Goal: Information Seeking & Learning: Learn about a topic

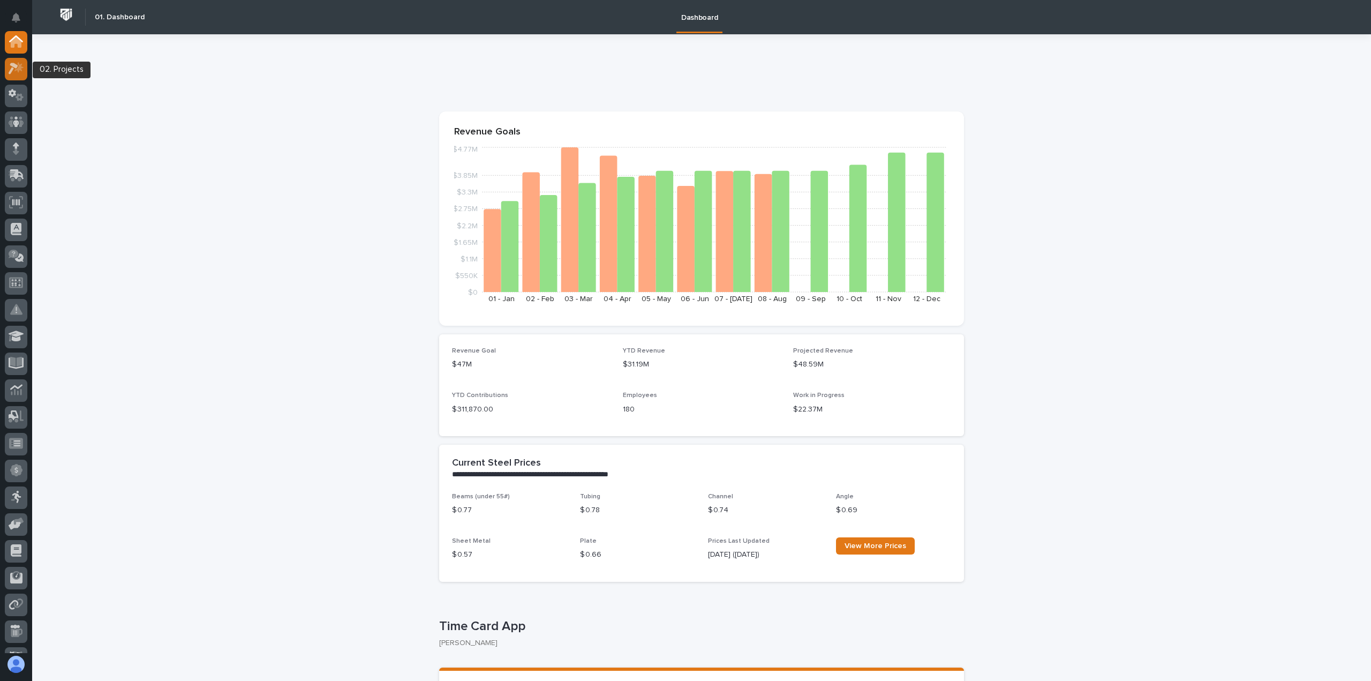
click at [20, 70] on icon at bounding box center [18, 67] width 9 height 11
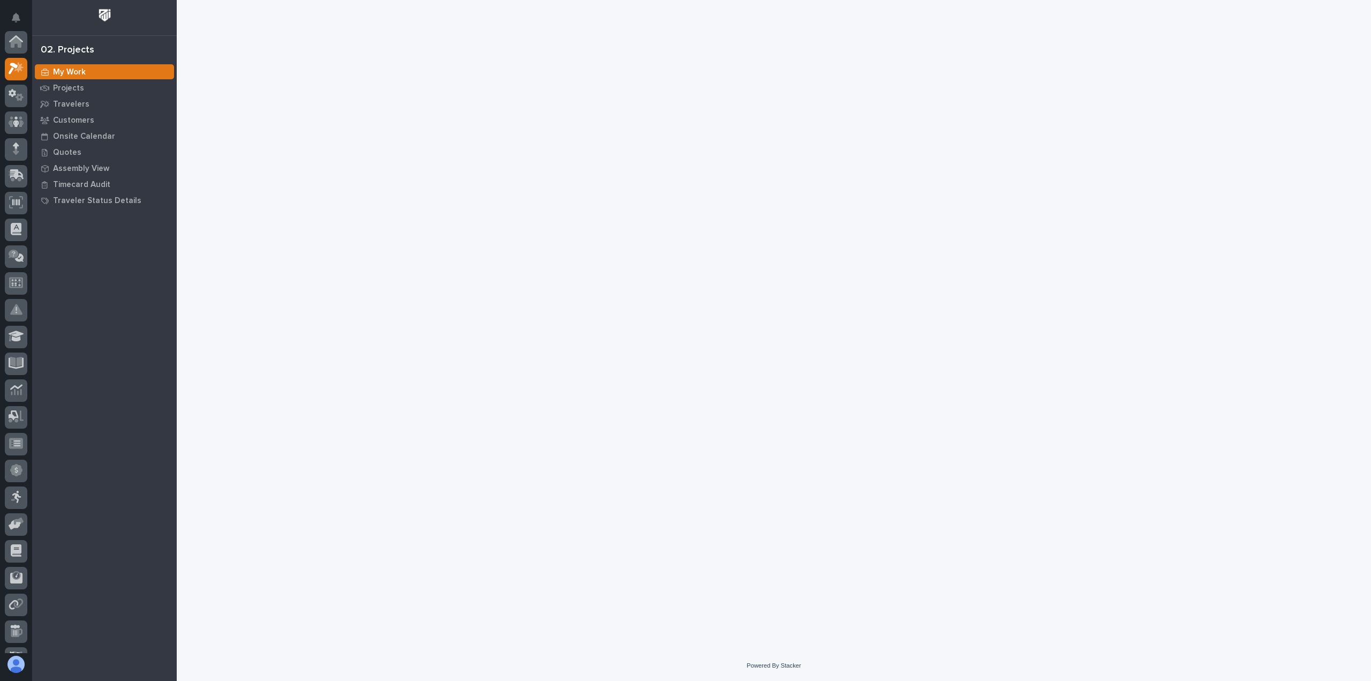
scroll to position [27, 0]
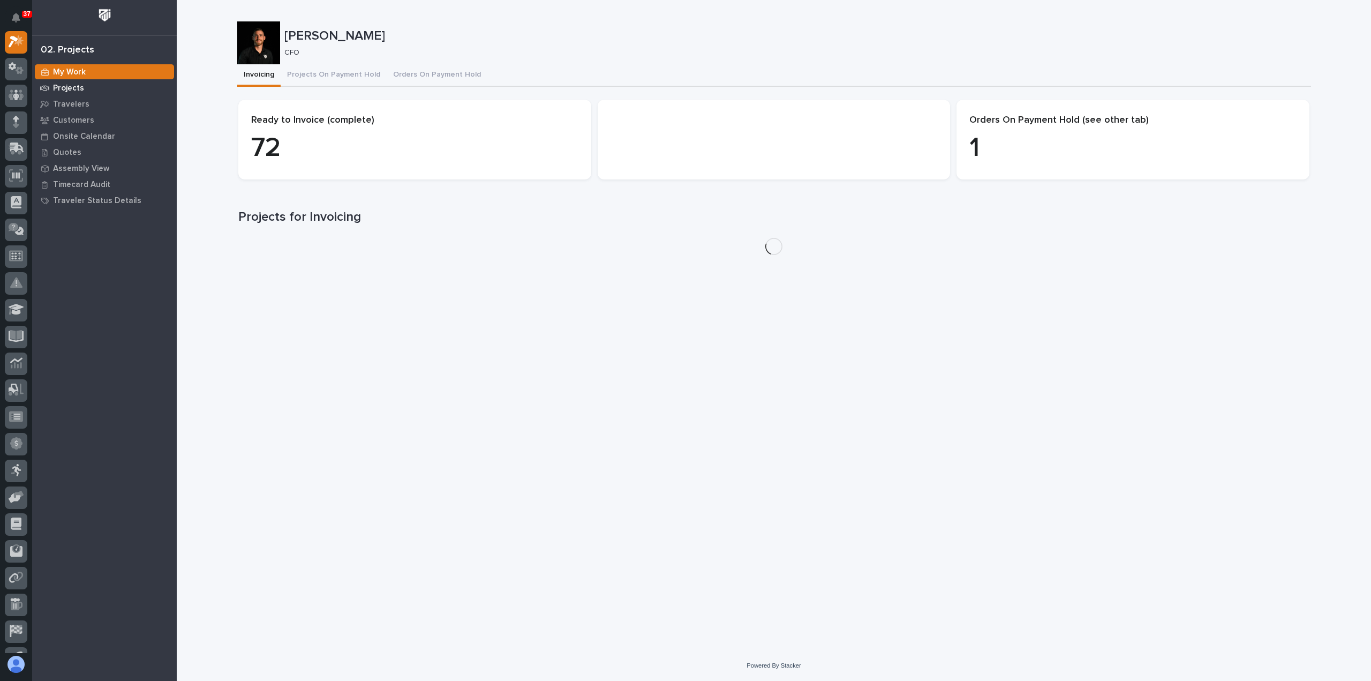
click at [60, 87] on p "Projects" at bounding box center [68, 89] width 31 height 10
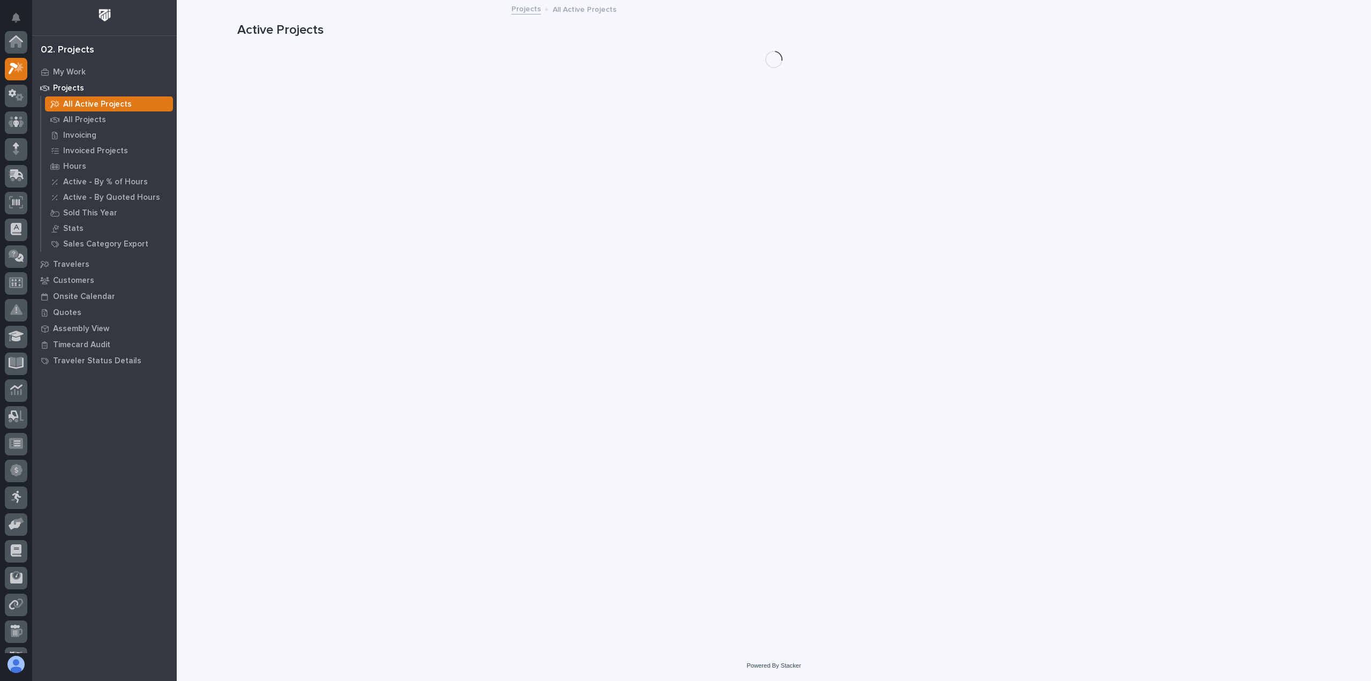
scroll to position [27, 0]
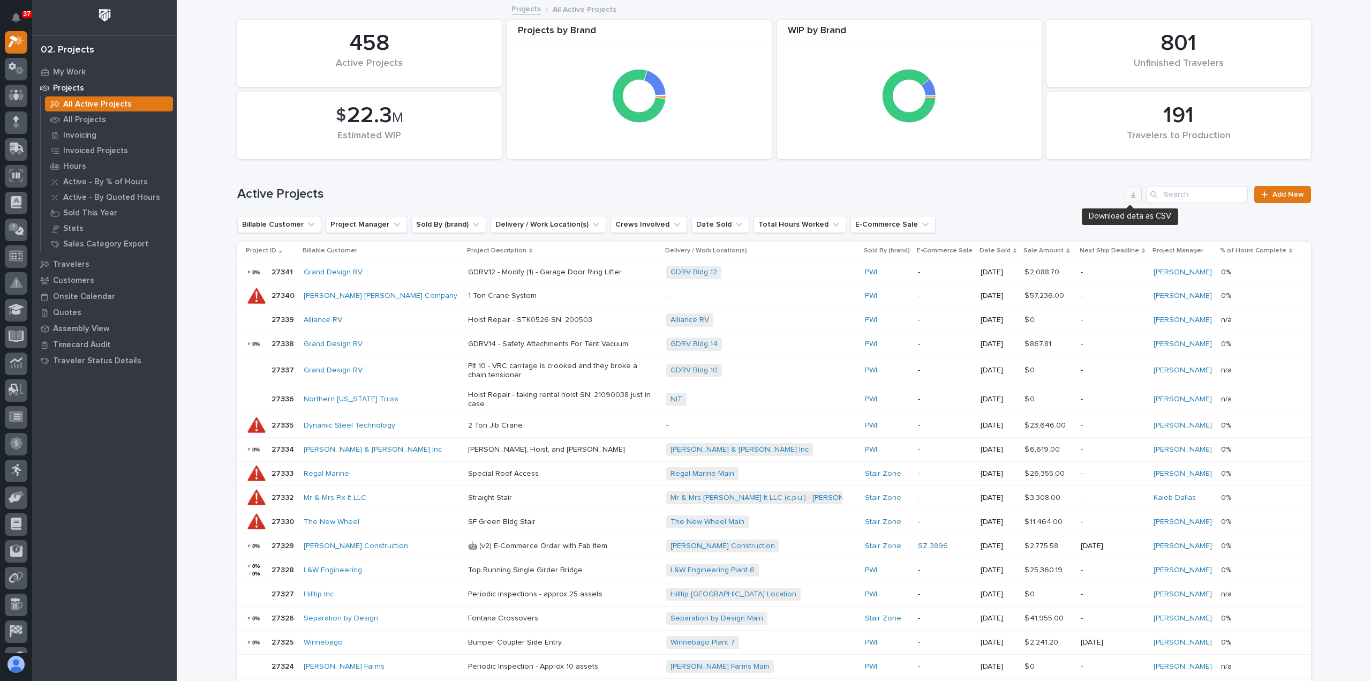
click at [1129, 196] on icon "button" at bounding box center [1133, 194] width 9 height 9
click at [94, 117] on p "All Projects" at bounding box center [84, 120] width 43 height 10
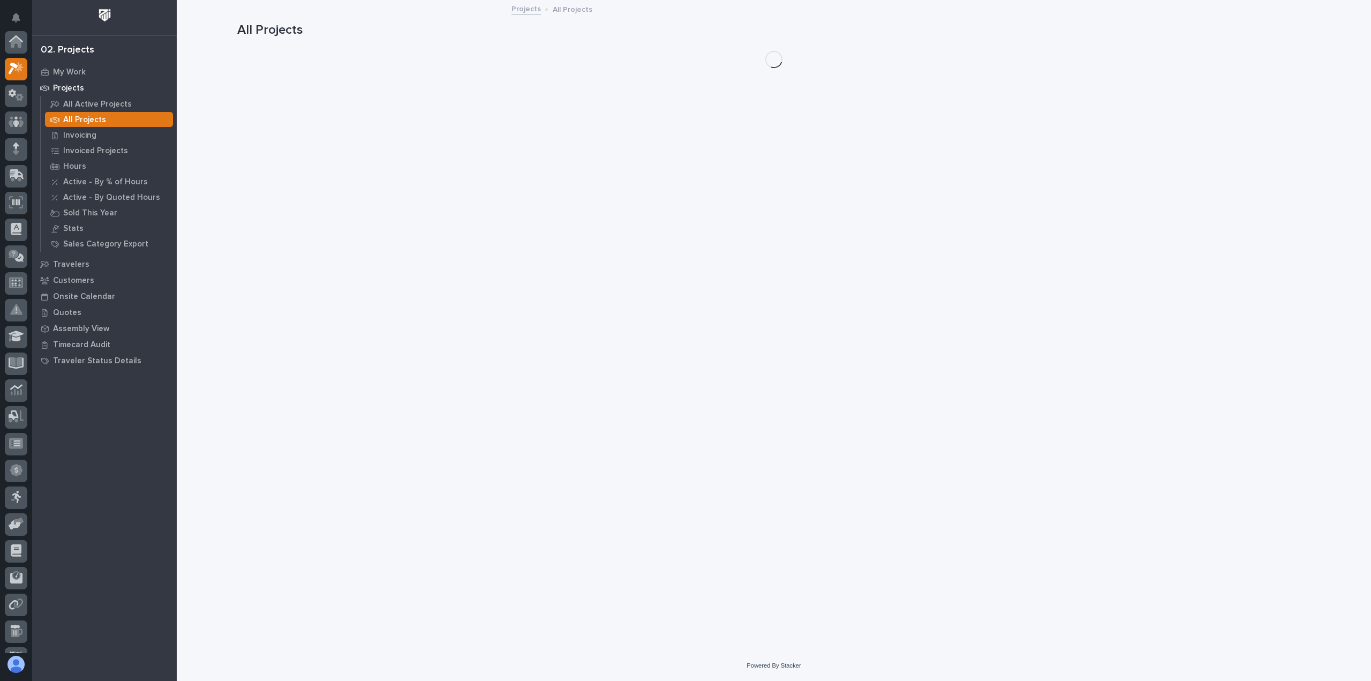
scroll to position [27, 0]
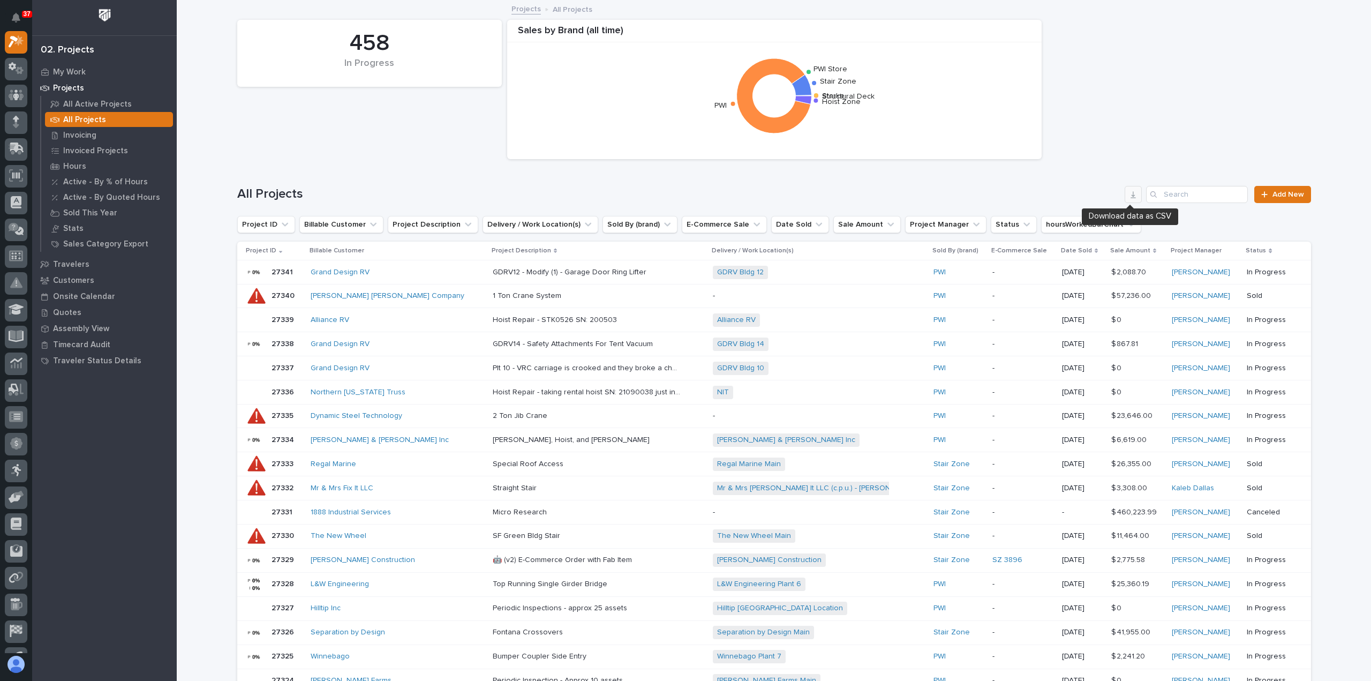
click at [1129, 195] on icon "button" at bounding box center [1133, 194] width 9 height 9
click at [1068, 74] on div "458 In Progress Sales by [PERSON_NAME] (all time) Structural Deck [PERSON_NAME]…" at bounding box center [774, 89] width 1084 height 150
click at [13, 97] on icon at bounding box center [17, 95] width 16 height 12
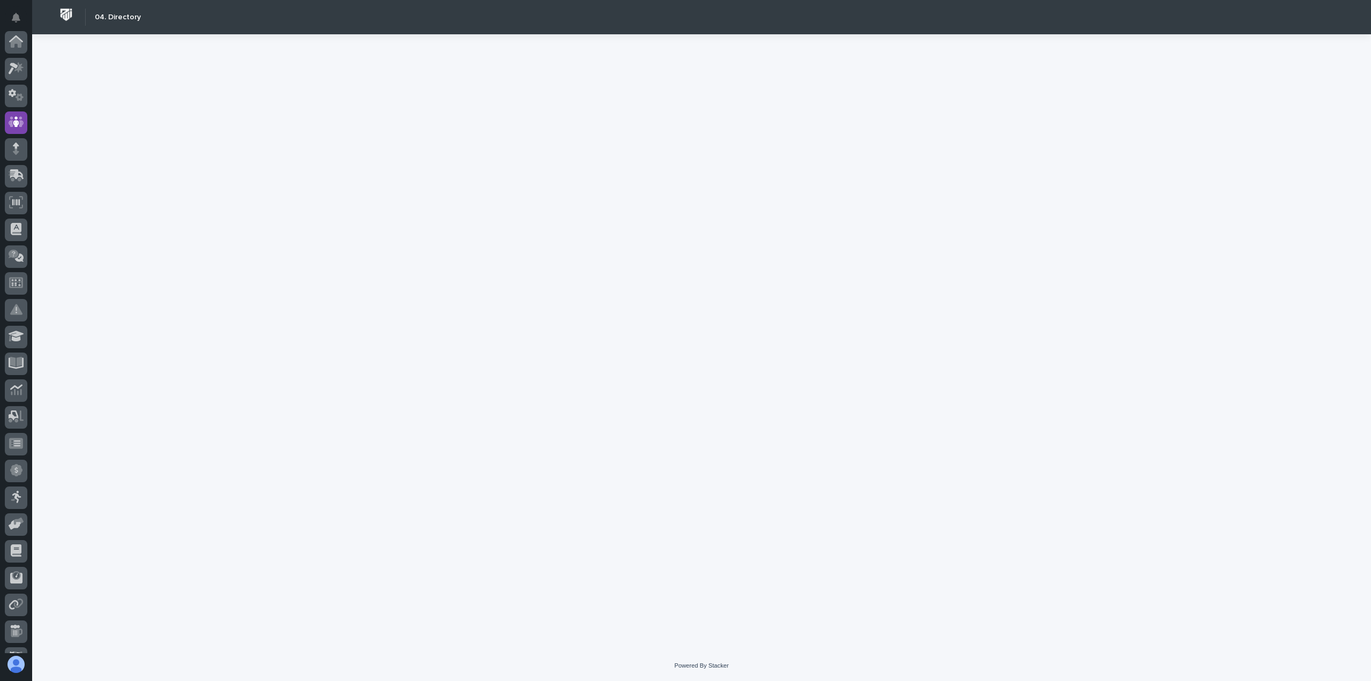
scroll to position [80, 0]
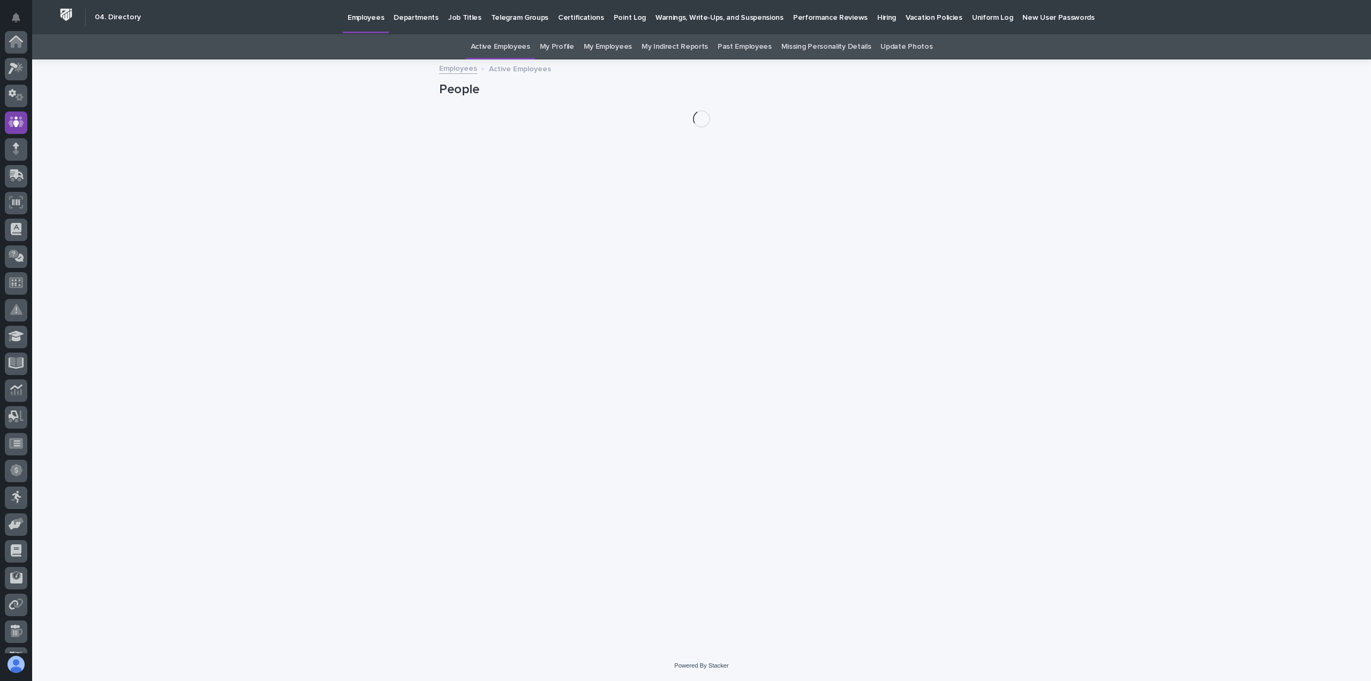
scroll to position [80, 0]
click at [877, 17] on p "Hiring" at bounding box center [886, 11] width 19 height 22
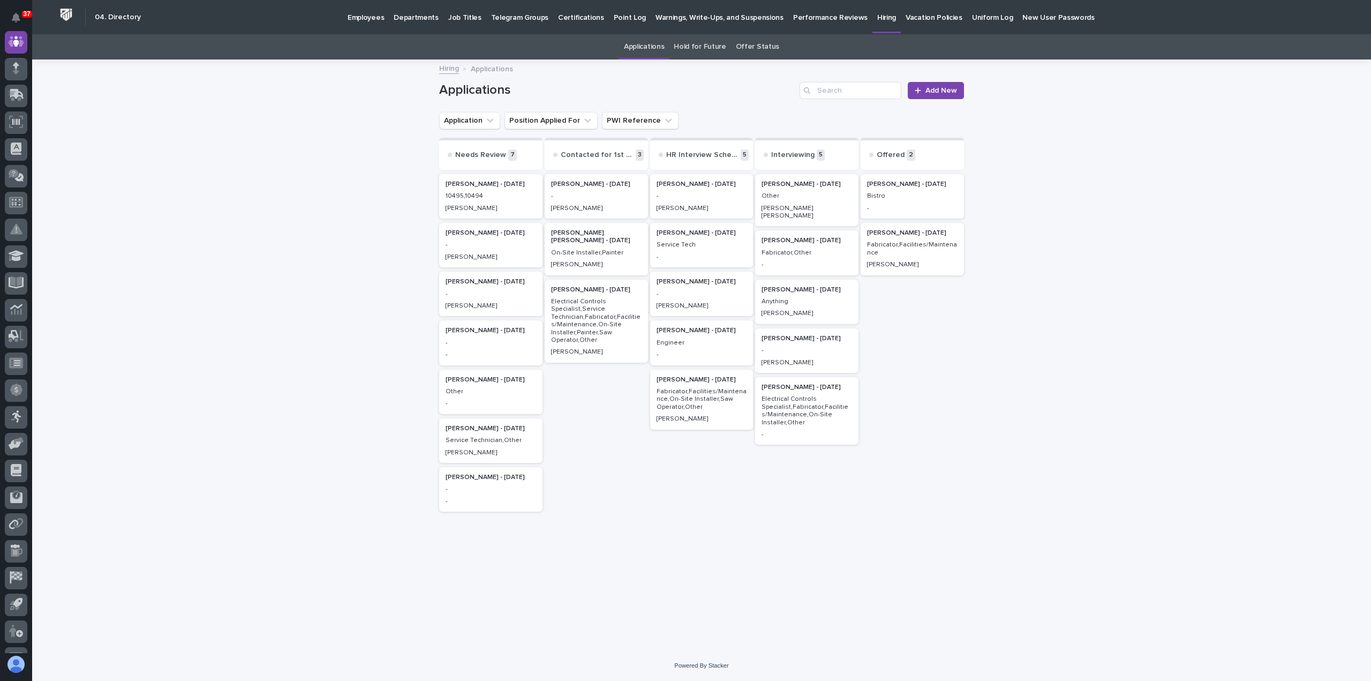
click at [715, 242] on p "Service Tech" at bounding box center [701, 244] width 90 height 7
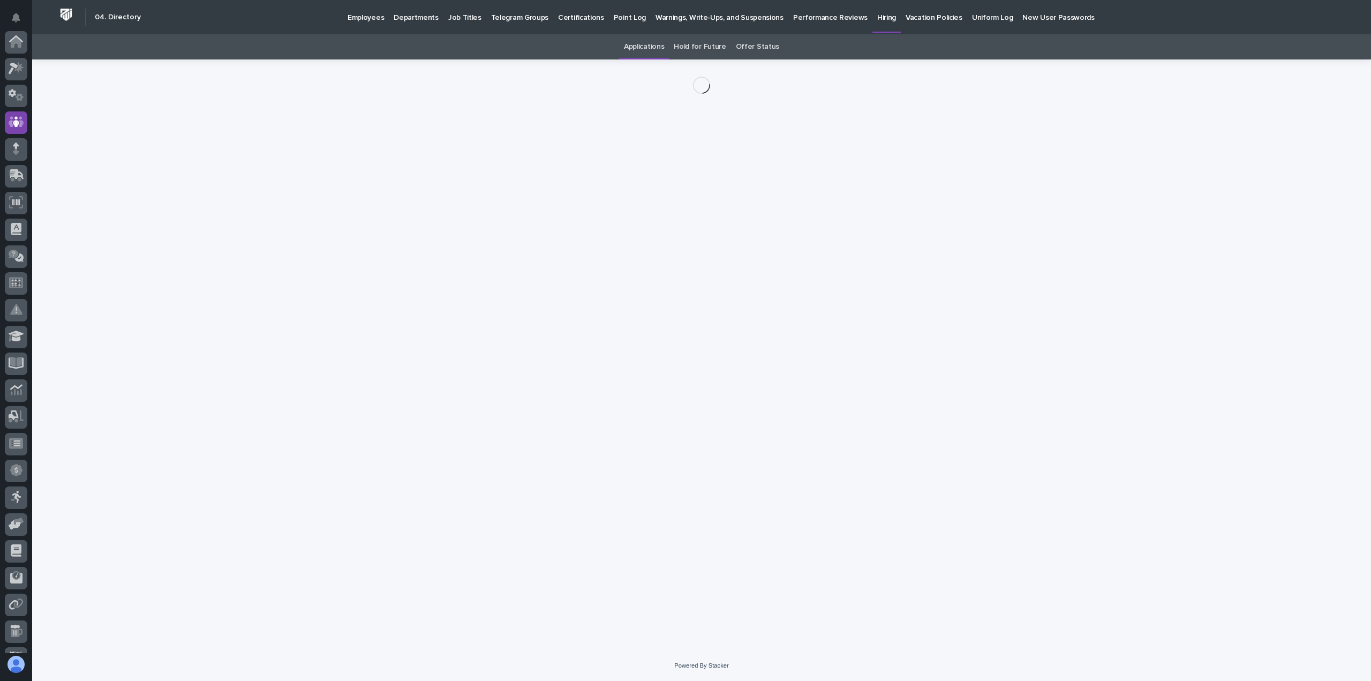
scroll to position [80, 0]
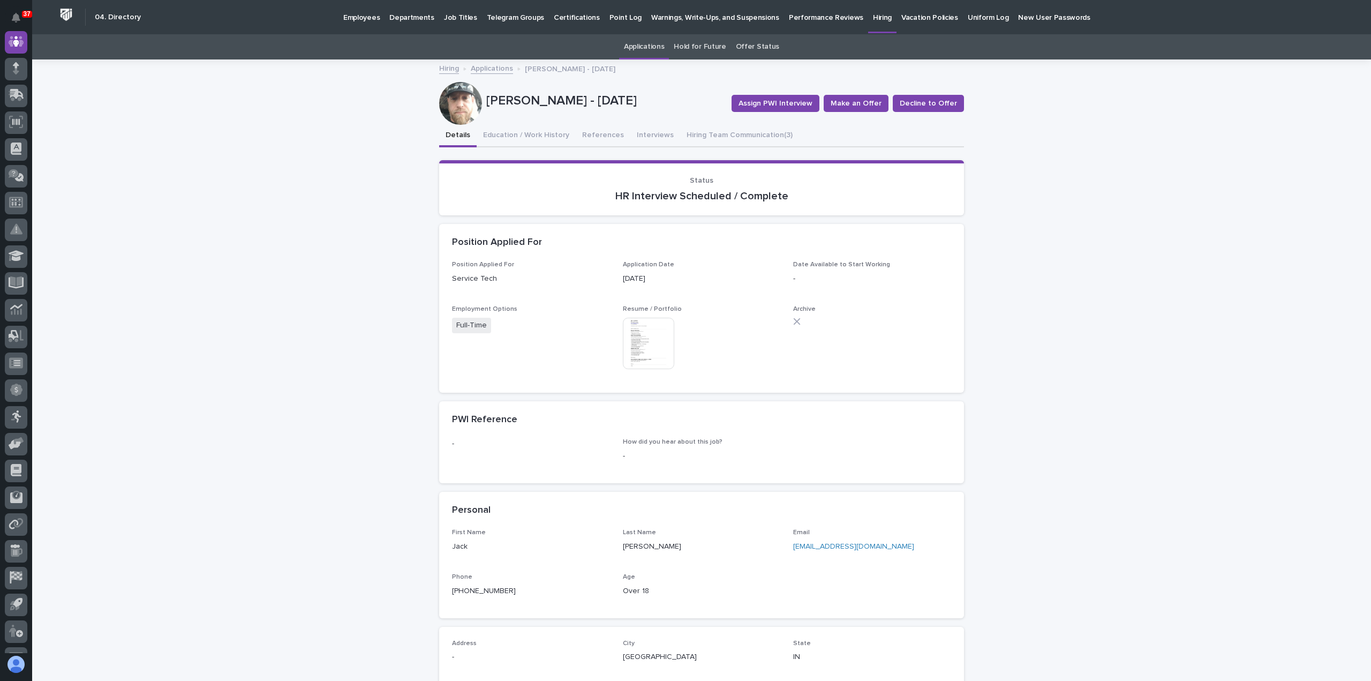
click at [639, 339] on img at bounding box center [648, 343] width 51 height 51
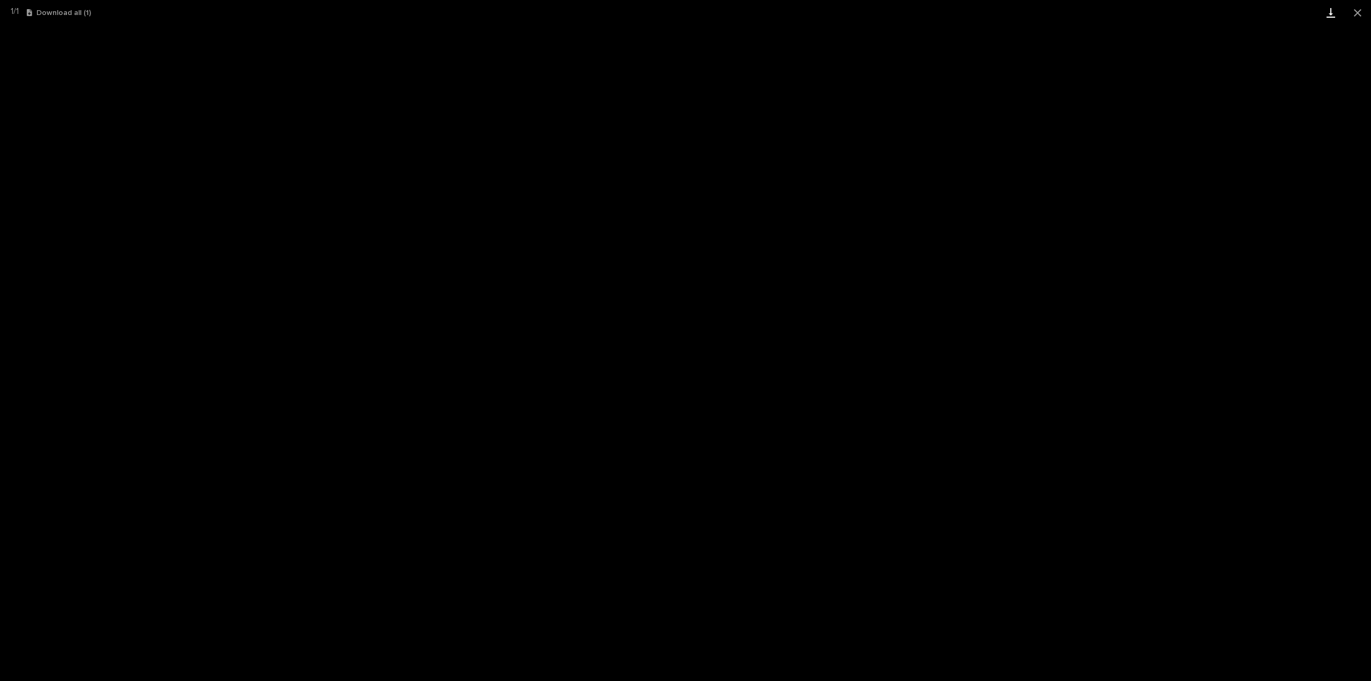
click at [1336, 18] on link "Download" at bounding box center [1330, 12] width 27 height 25
click at [1356, 16] on button "Close gallery" at bounding box center [1357, 12] width 27 height 25
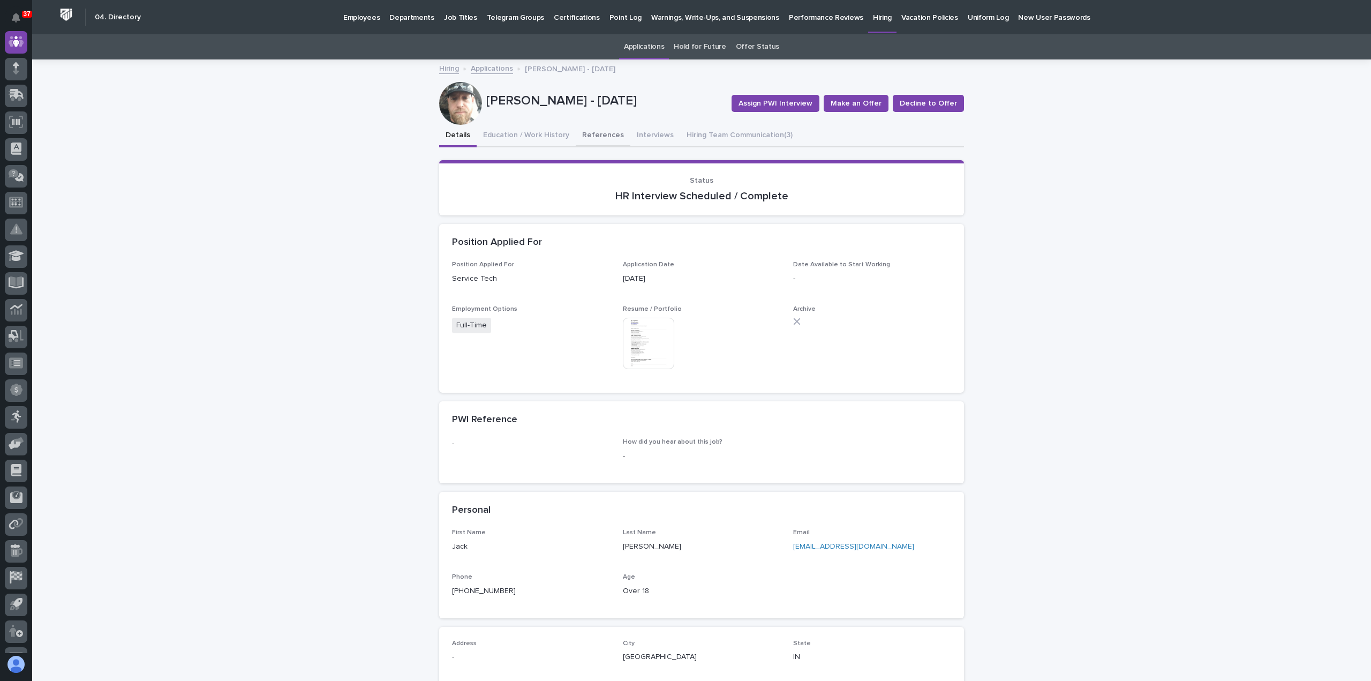
click at [641, 137] on button "Interviews" at bounding box center [655, 136] width 50 height 22
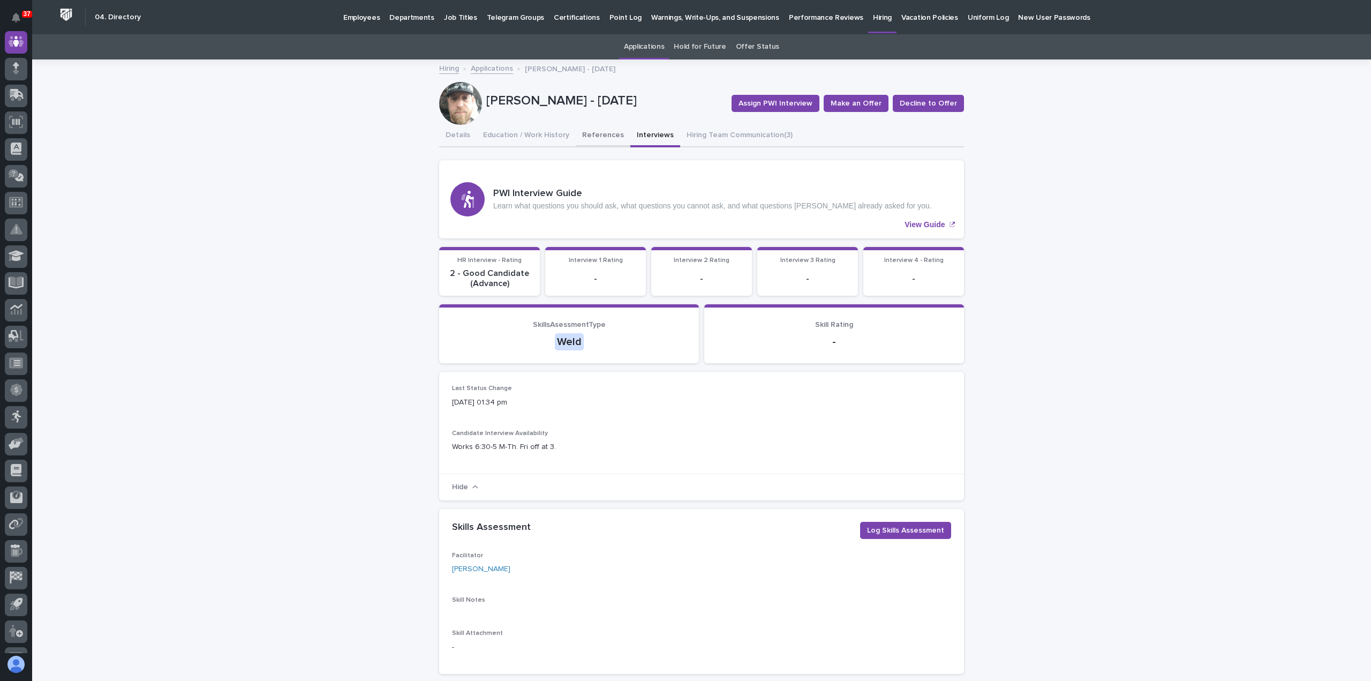
click at [588, 135] on button "References" at bounding box center [603, 136] width 55 height 22
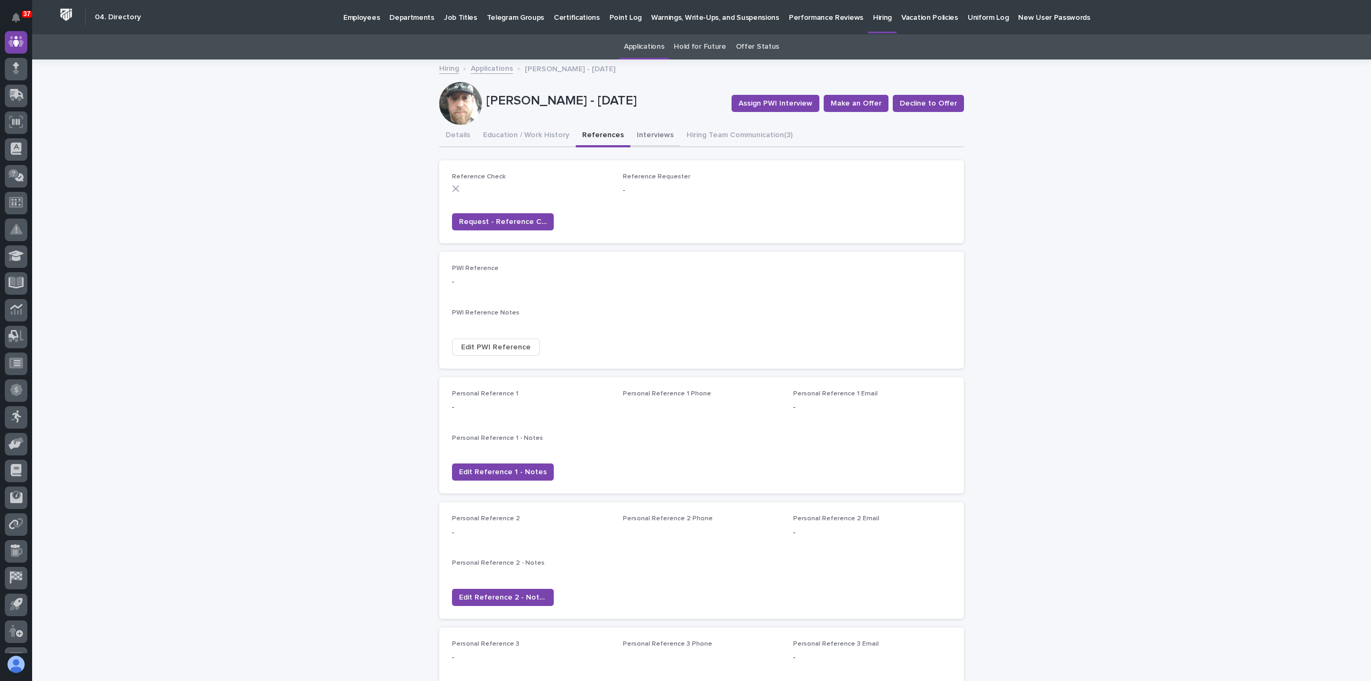
click at [634, 127] on button "Interviews" at bounding box center [655, 136] width 50 height 22
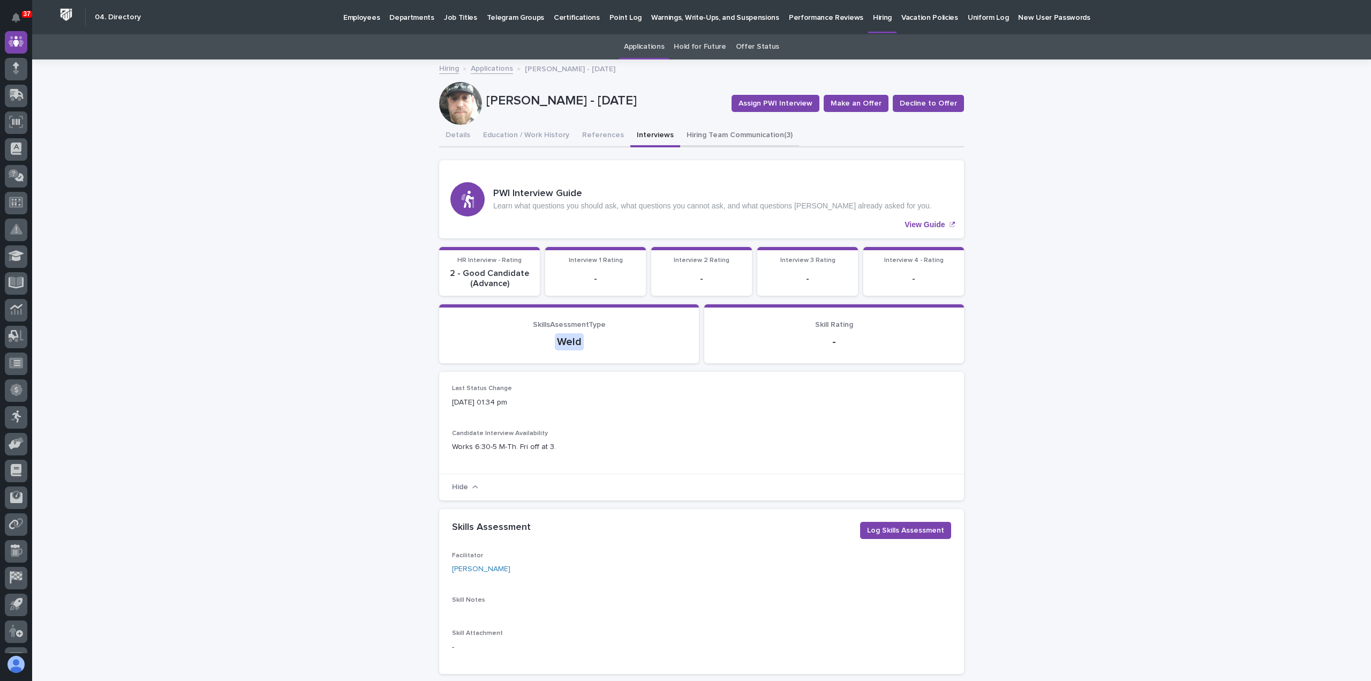
click at [751, 142] on button "Hiring Team Communication (3)" at bounding box center [739, 136] width 119 height 22
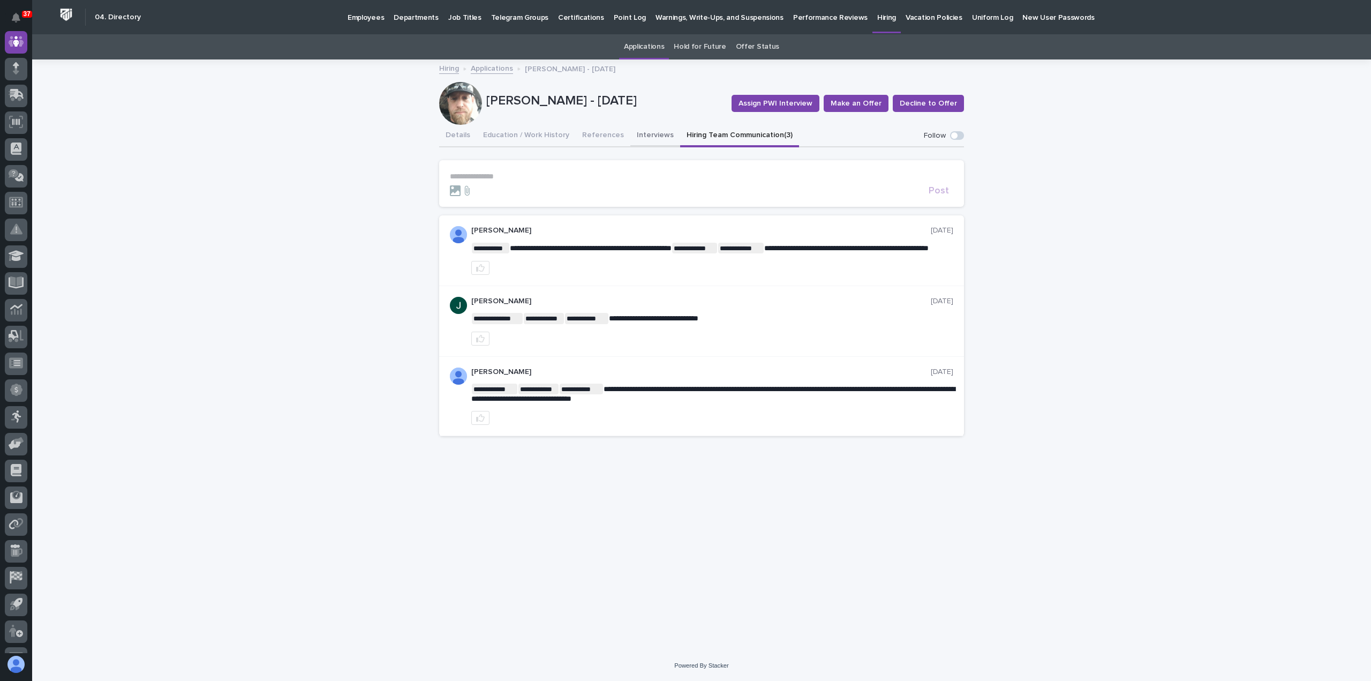
click at [640, 133] on button "Interviews" at bounding box center [655, 136] width 50 height 22
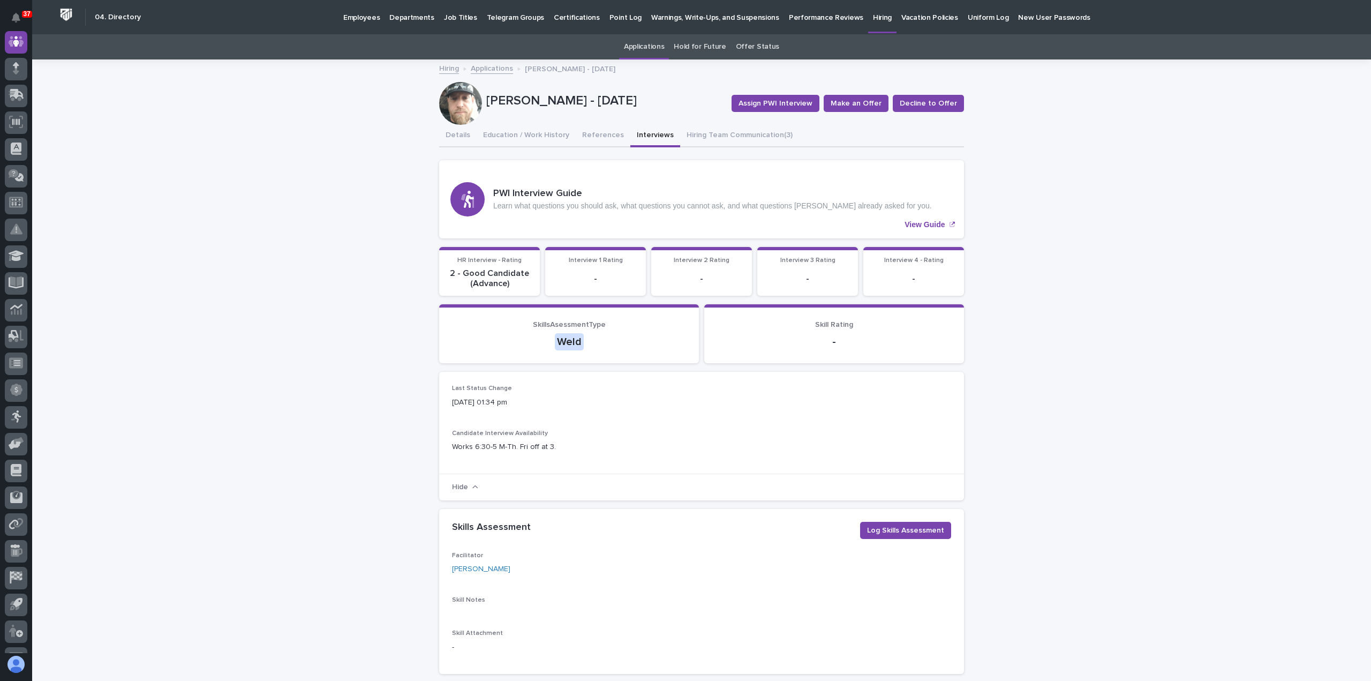
click at [637, 132] on button "Interviews" at bounding box center [655, 136] width 50 height 22
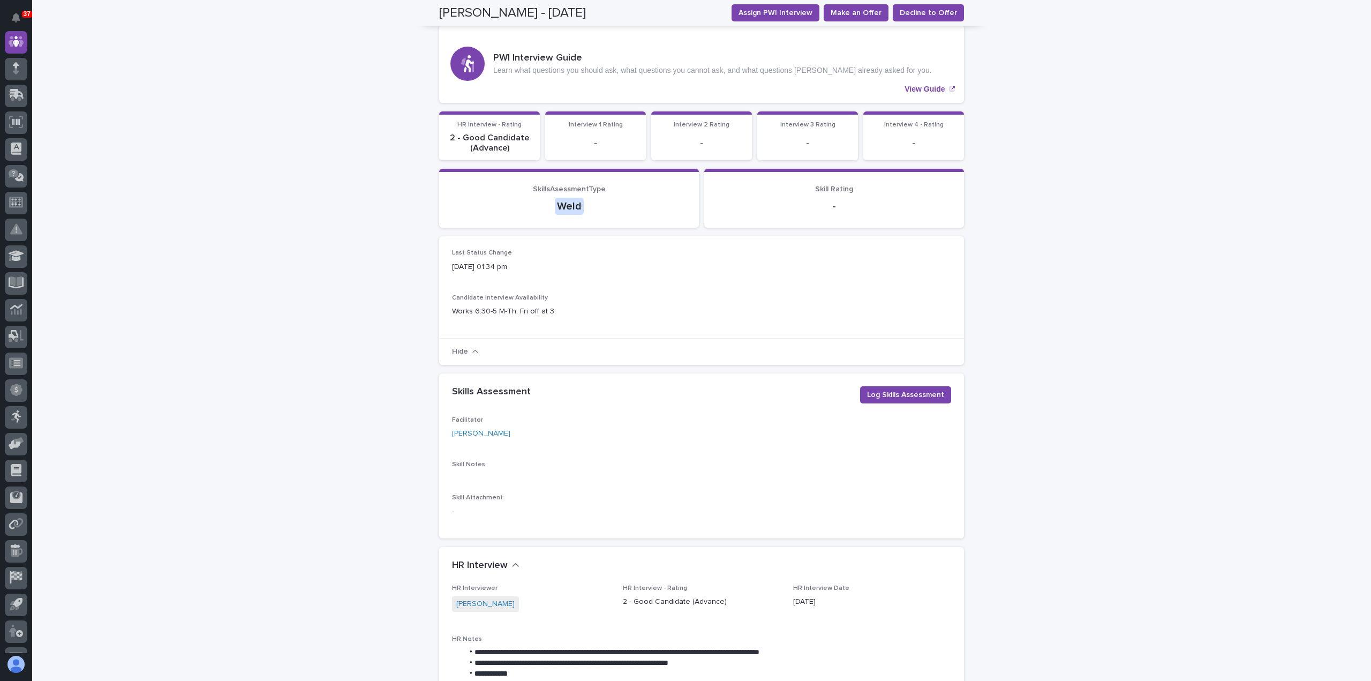
scroll to position [83, 0]
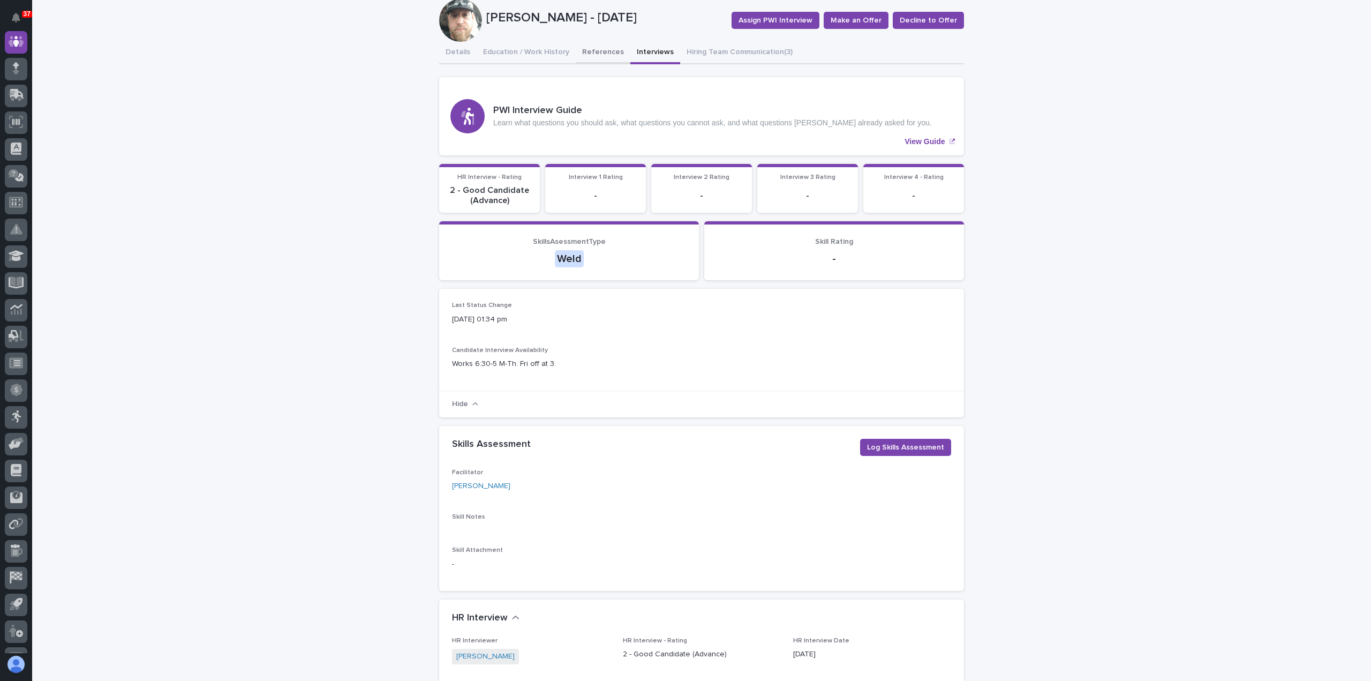
click at [592, 50] on button "References" at bounding box center [603, 53] width 55 height 22
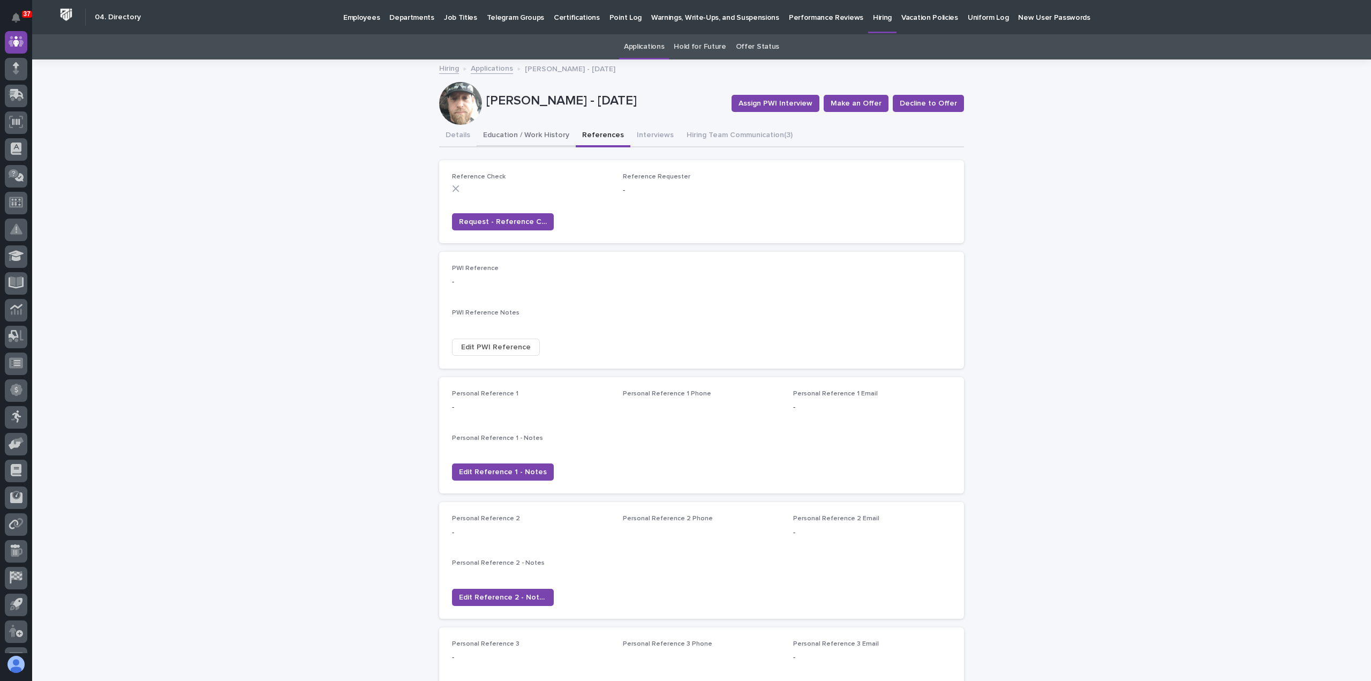
click at [535, 126] on button "Education / Work History" at bounding box center [526, 136] width 99 height 22
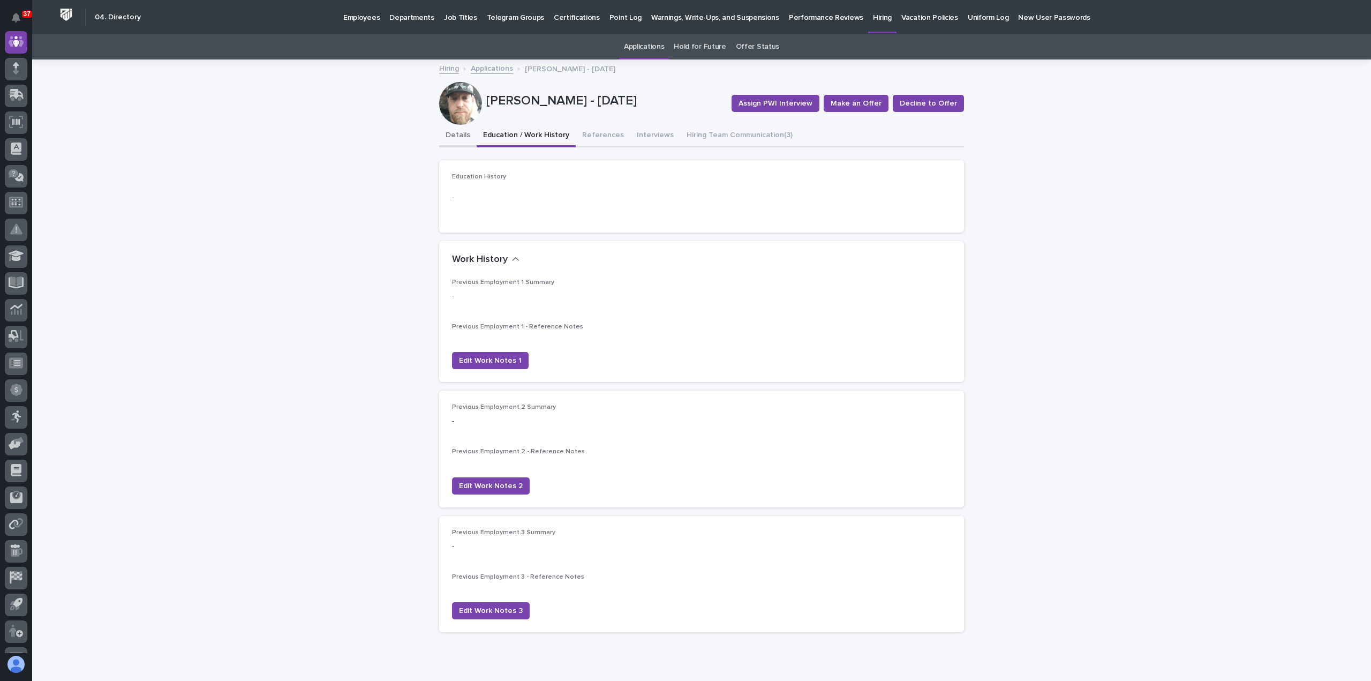
click at [457, 132] on button "Details" at bounding box center [457, 136] width 37 height 22
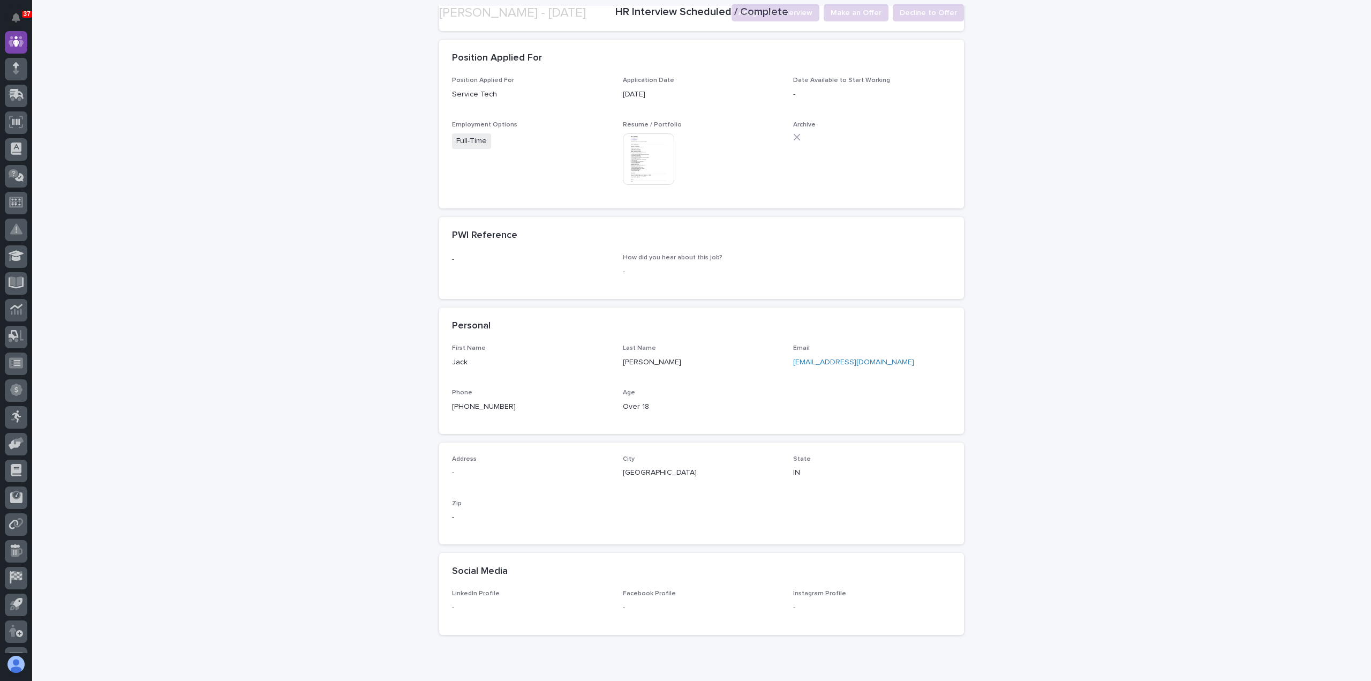
scroll to position [230, 0]
